Goal: Information Seeking & Learning: Learn about a topic

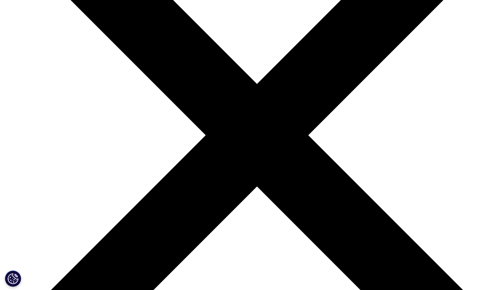
drag, startPoint x: 0, startPoint y: 0, endPoint x: 359, endPoint y: 92, distance: 370.7
